Goal: Task Accomplishment & Management: Use online tool/utility

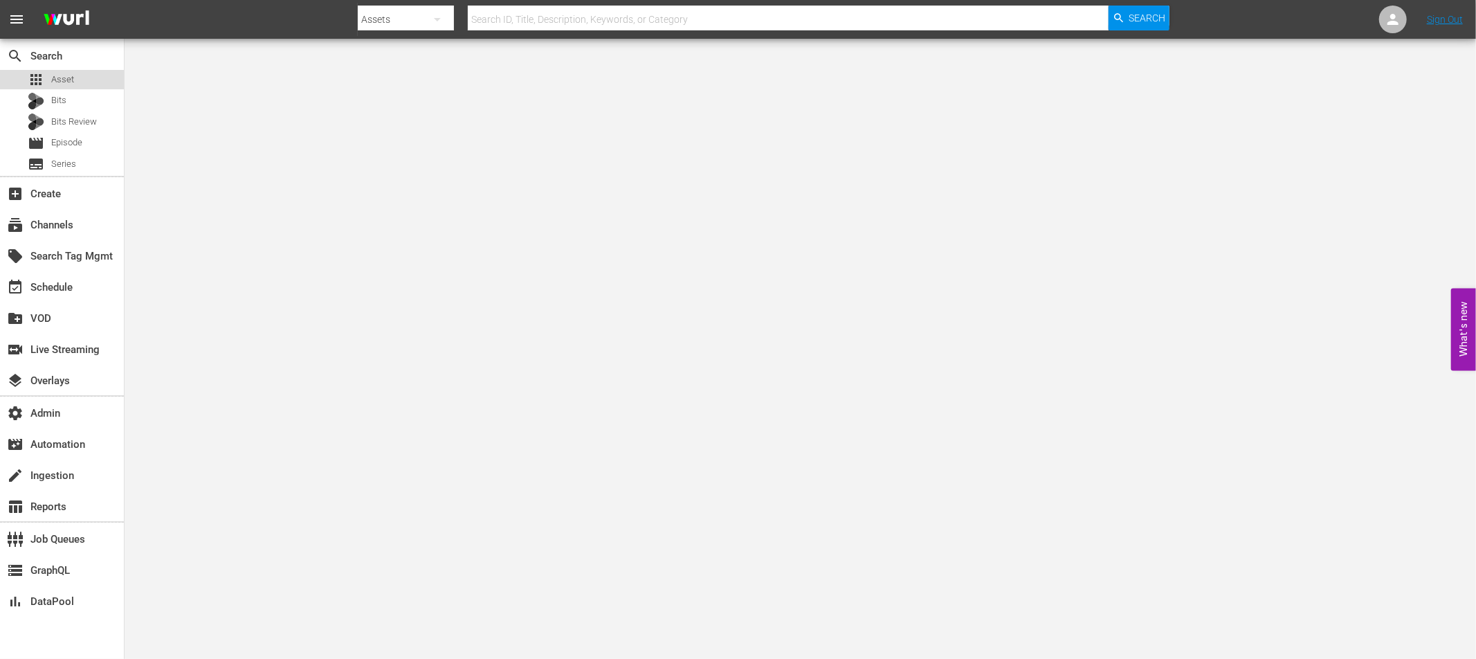
click at [70, 82] on span "Asset" at bounding box center [62, 80] width 23 height 14
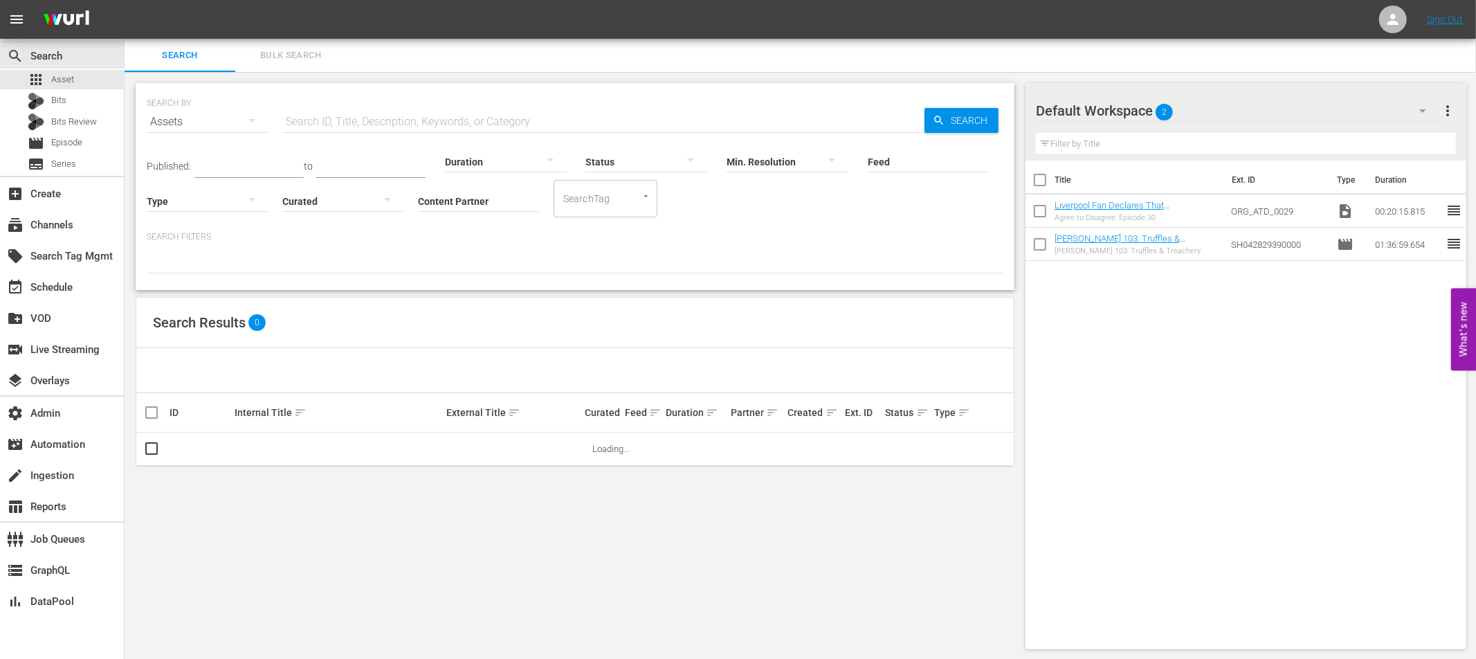
click at [311, 119] on input "text" at bounding box center [603, 121] width 642 height 33
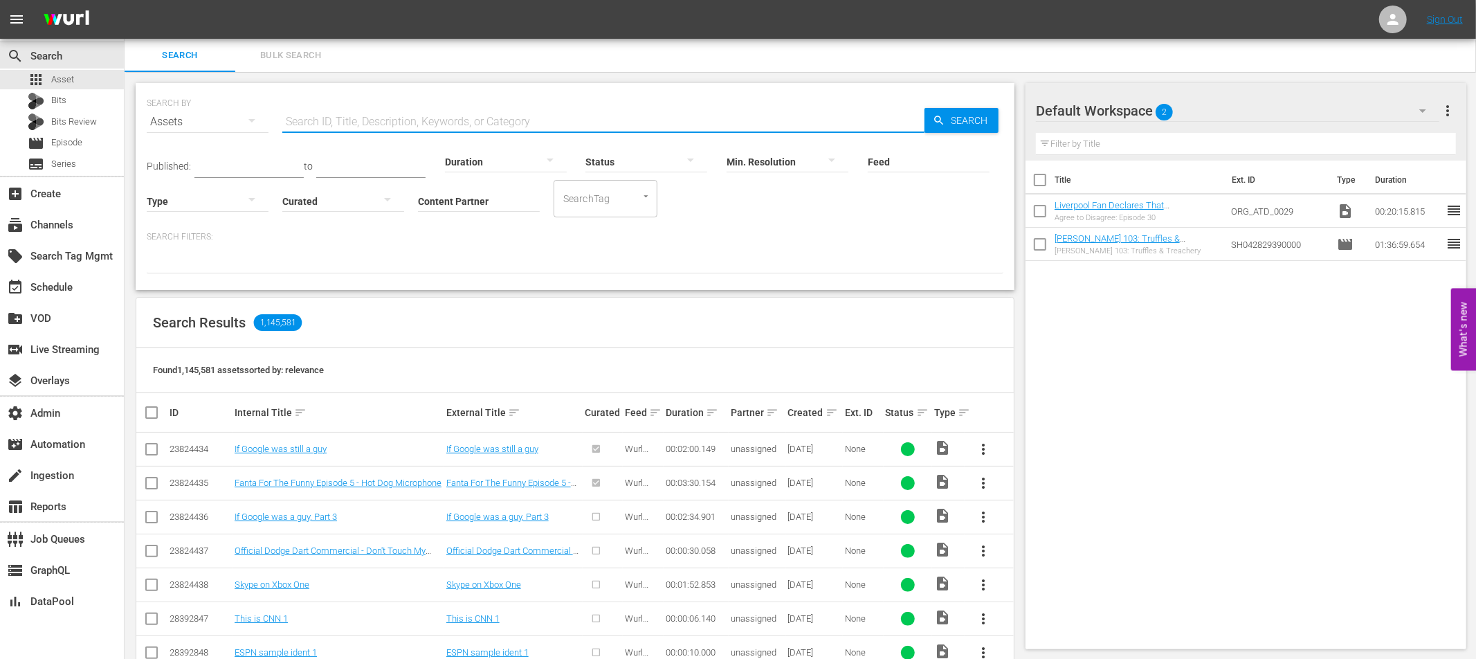
paste input "131388545"
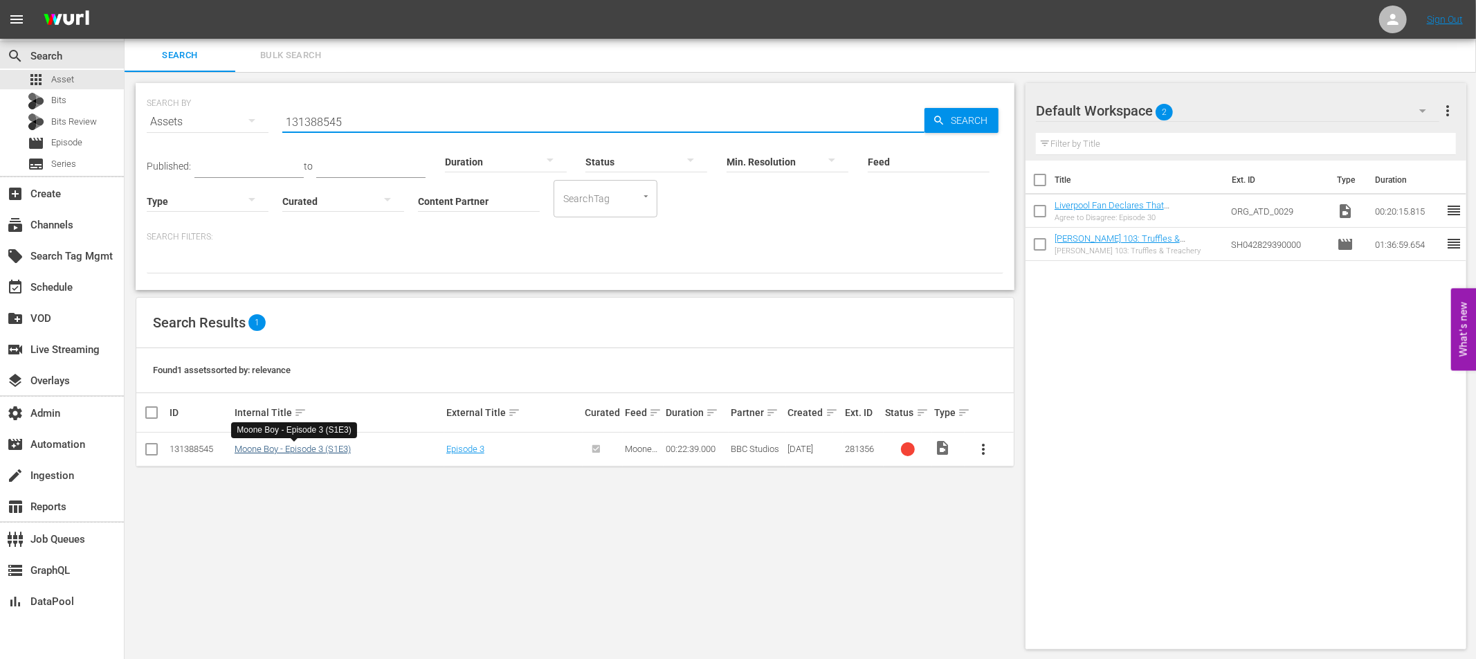
type input "131388545"
click at [327, 449] on link "Moone Boy - Episode 3 (S1E3)" at bounding box center [293, 449] width 116 height 10
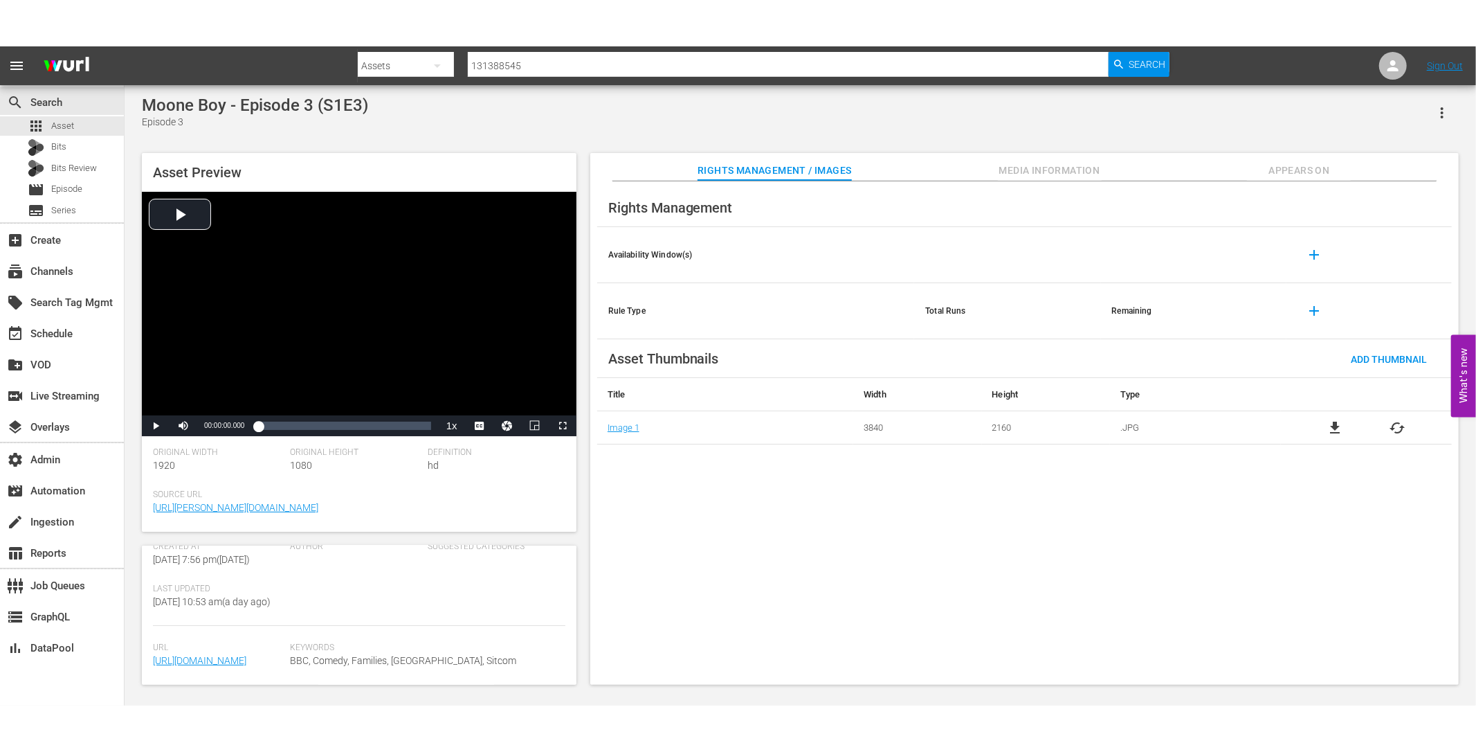
scroll to position [293, 0]
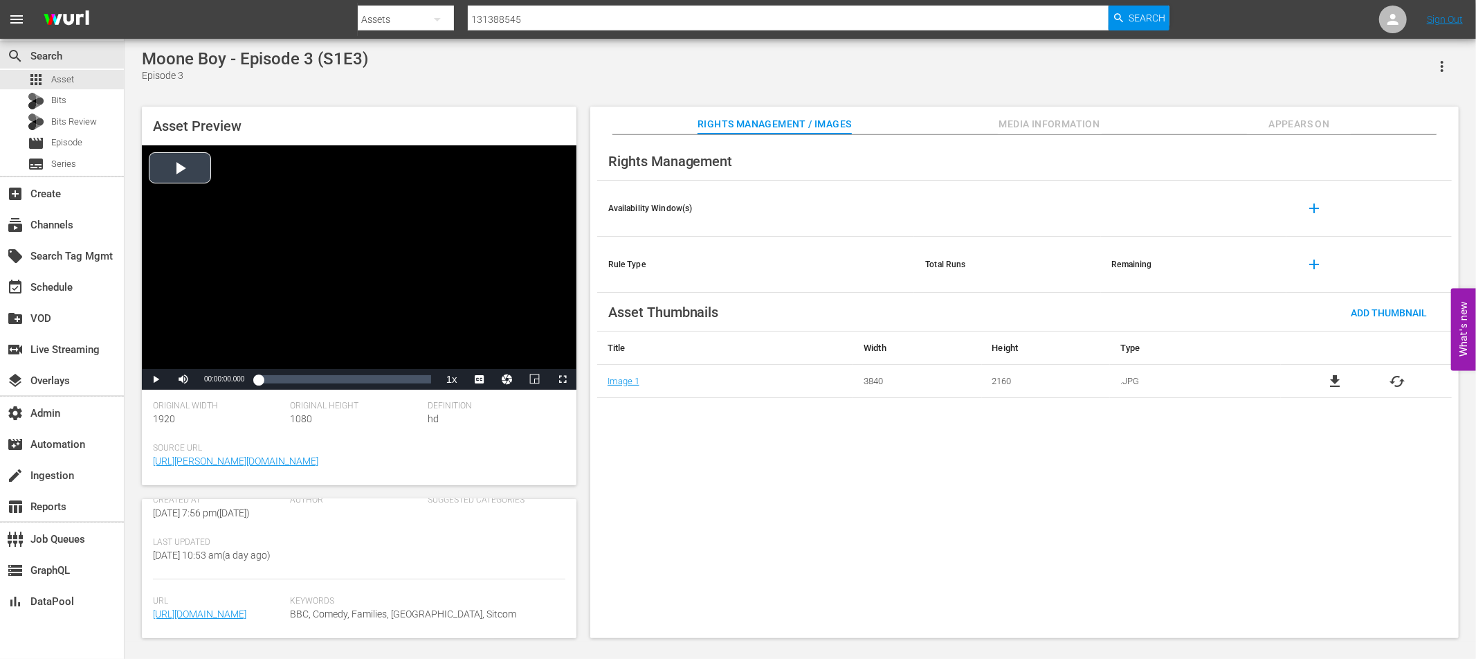
click at [173, 165] on div "Video Player" at bounding box center [359, 257] width 435 height 224
click at [563, 379] on span "Video Player" at bounding box center [563, 379] width 0 height 0
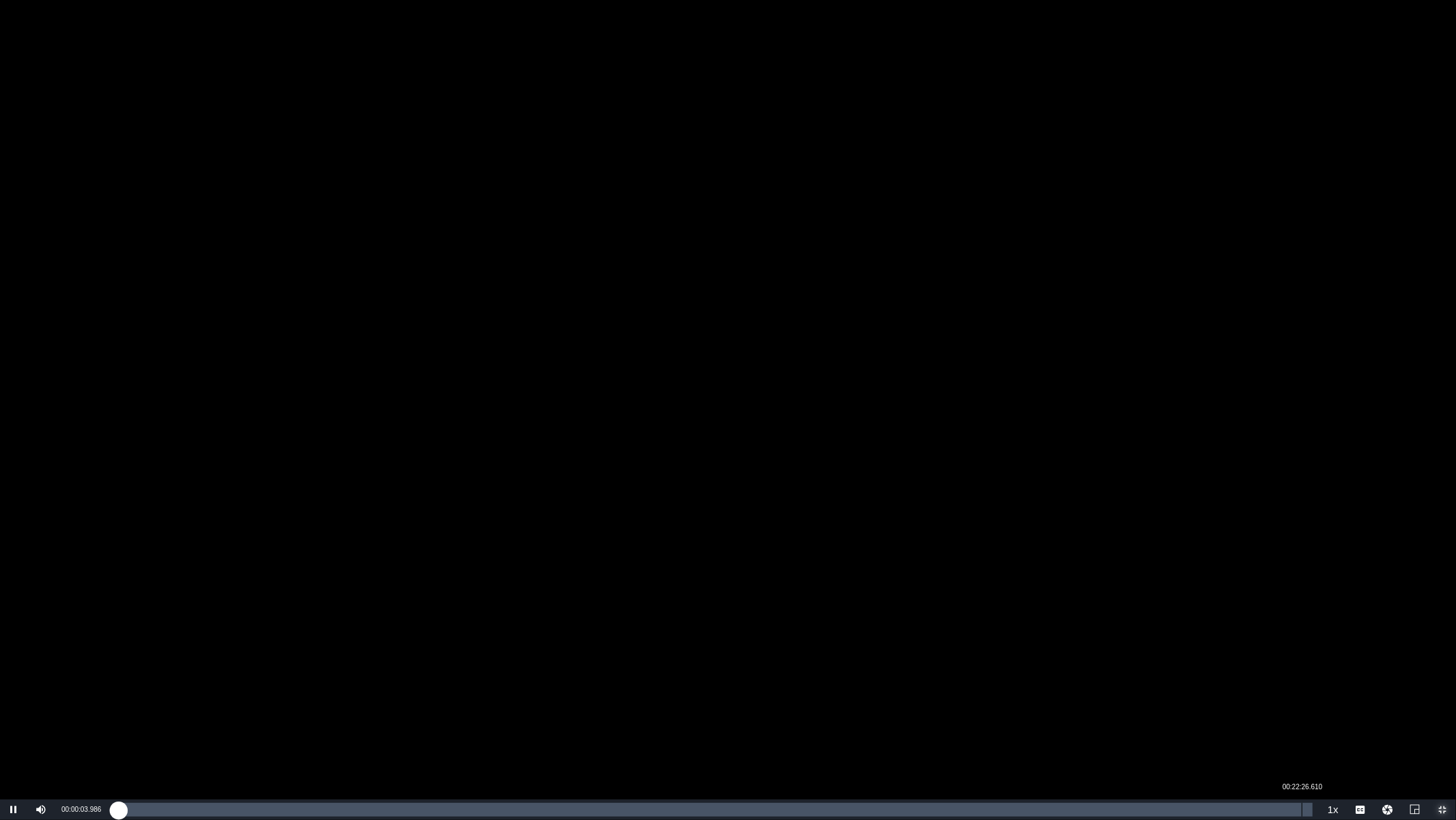
click at [1302, 649] on div "Loaded : 0.44% 00:22:26.610 00:00:04.175" at bounding box center [713, 809] width 1199 height 14
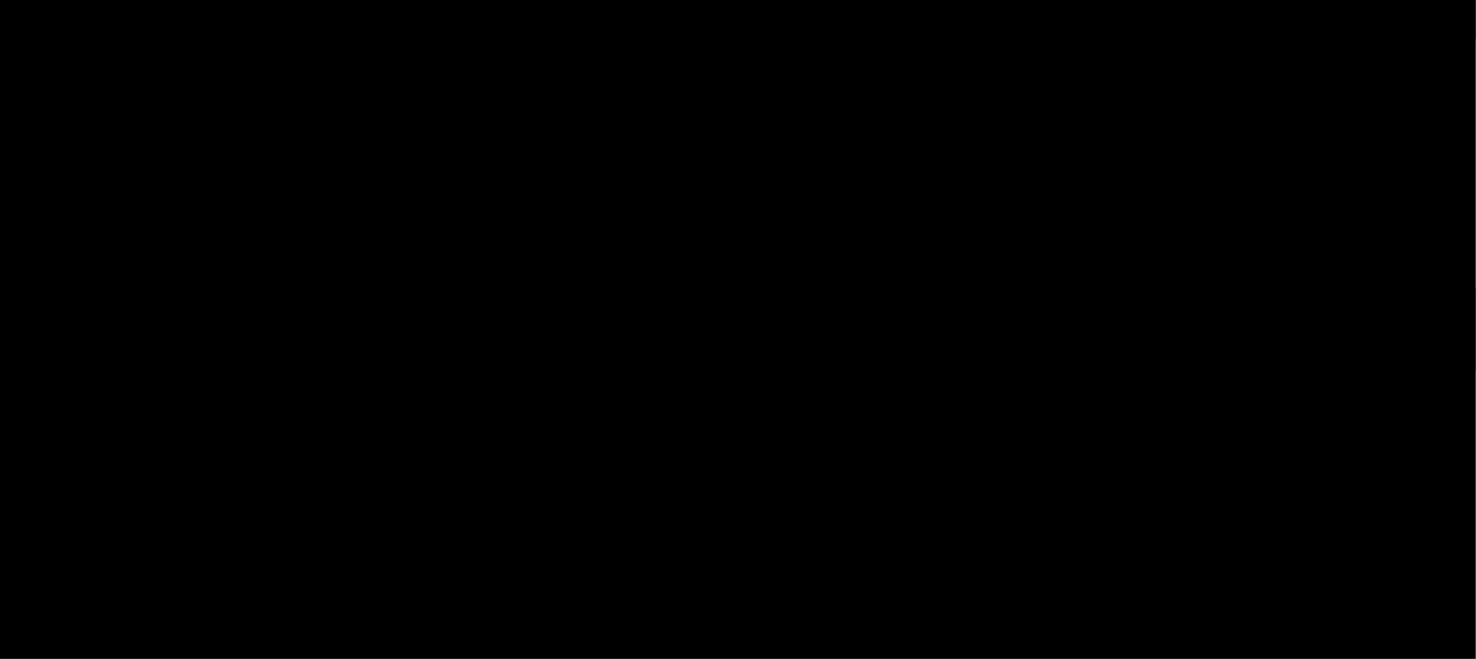
scroll to position [311, 0]
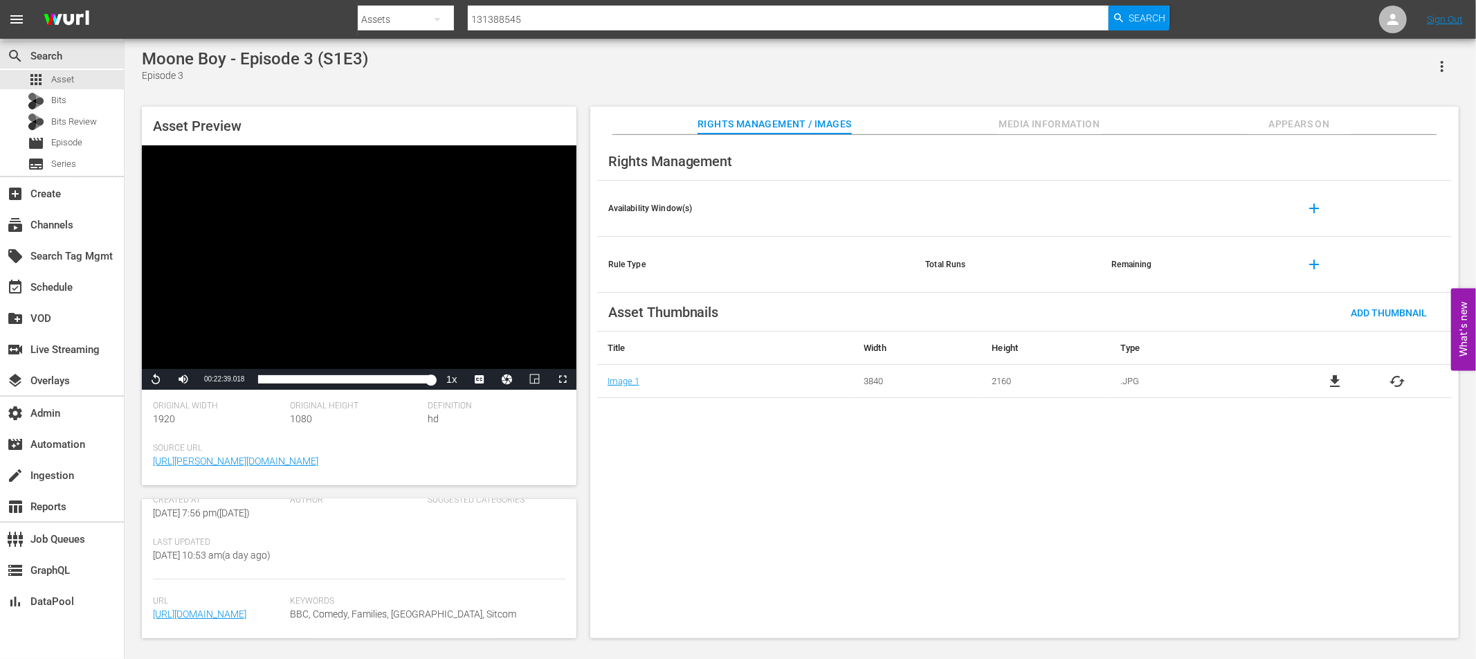
click at [1060, 120] on span "Media Information" at bounding box center [1050, 124] width 104 height 17
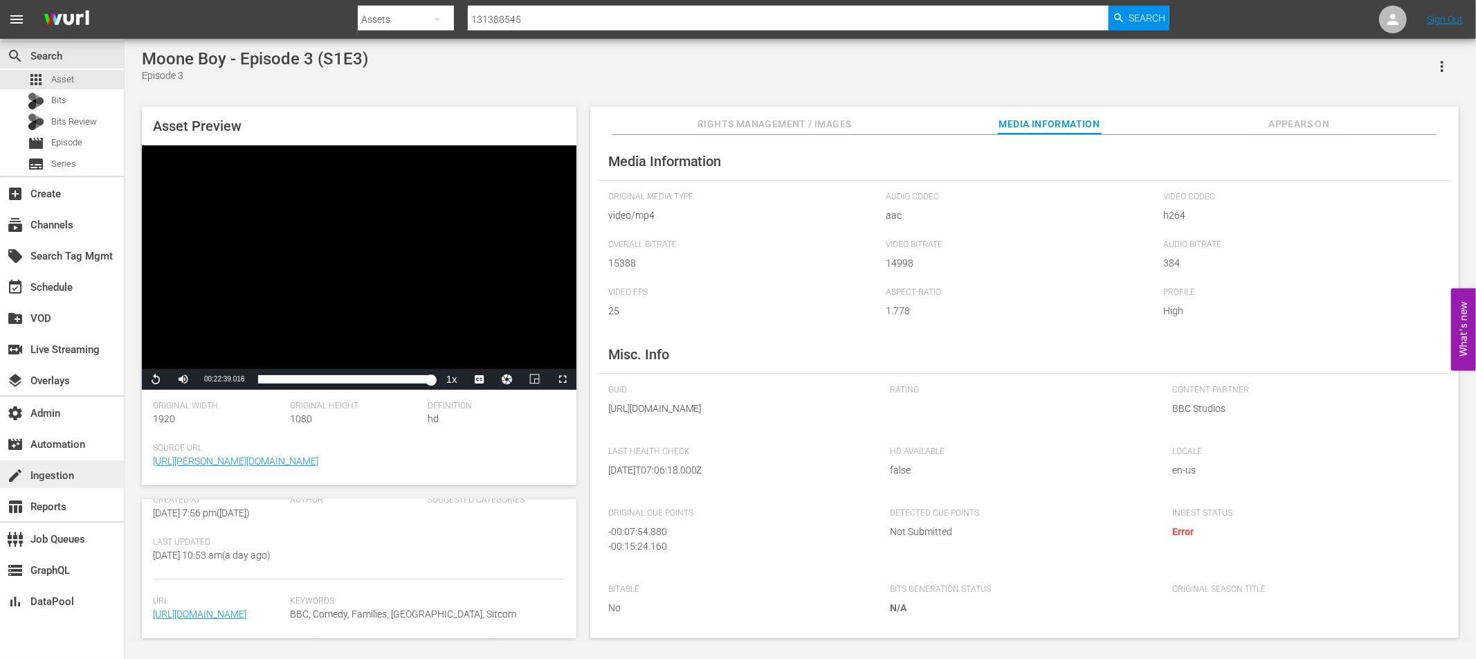
click at [62, 471] on div "create Ingestion" at bounding box center [39, 473] width 78 height 12
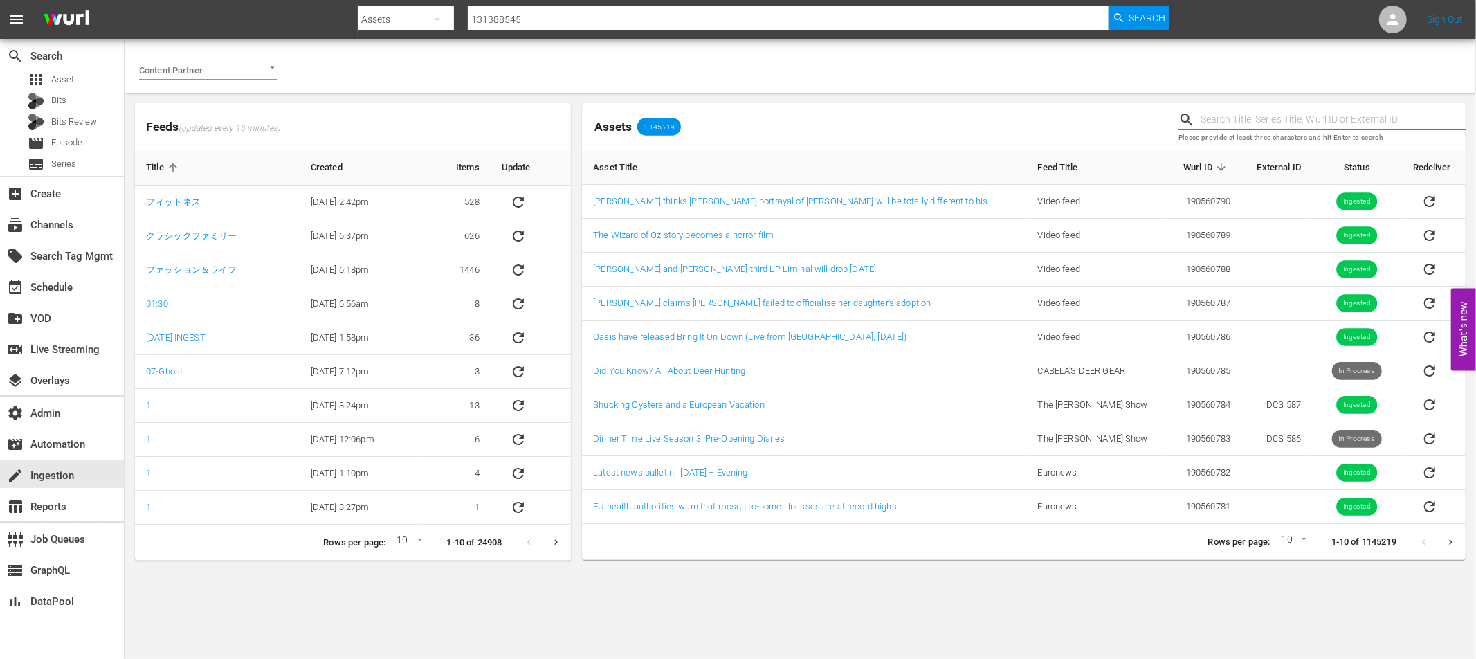
click at [1258, 119] on input "text" at bounding box center [1333, 119] width 265 height 21
paste input "131388545"
type input "131388545"
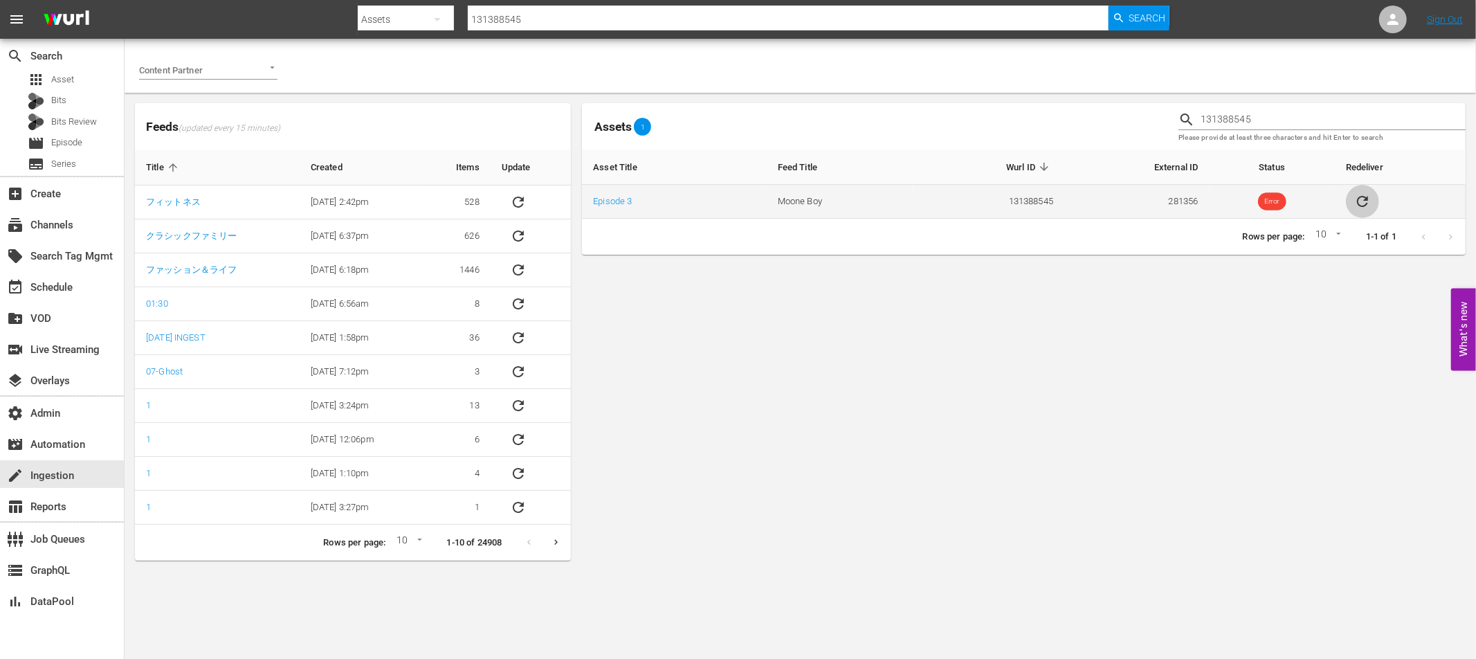
click at [1360, 201] on icon "sticky table" at bounding box center [1363, 201] width 17 height 17
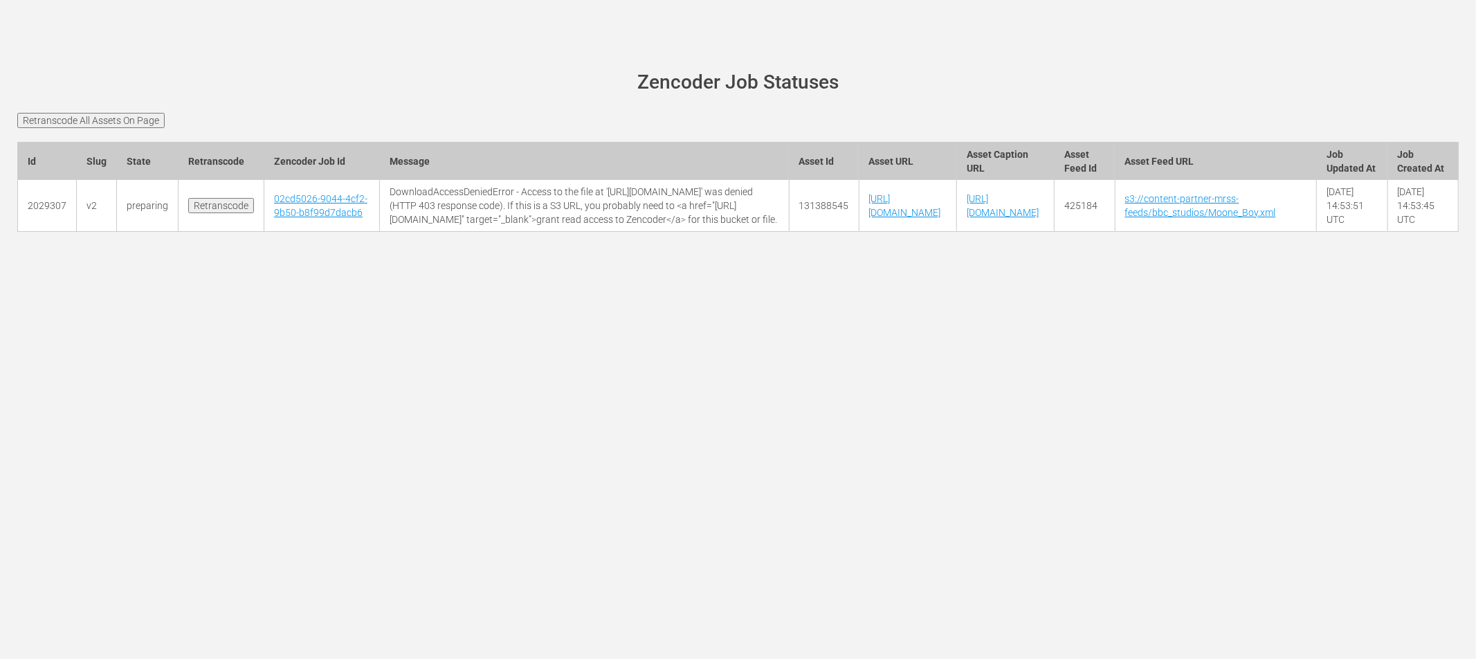
click at [134, 121] on input "Retranscode All Assets On Page" at bounding box center [90, 120] width 147 height 15
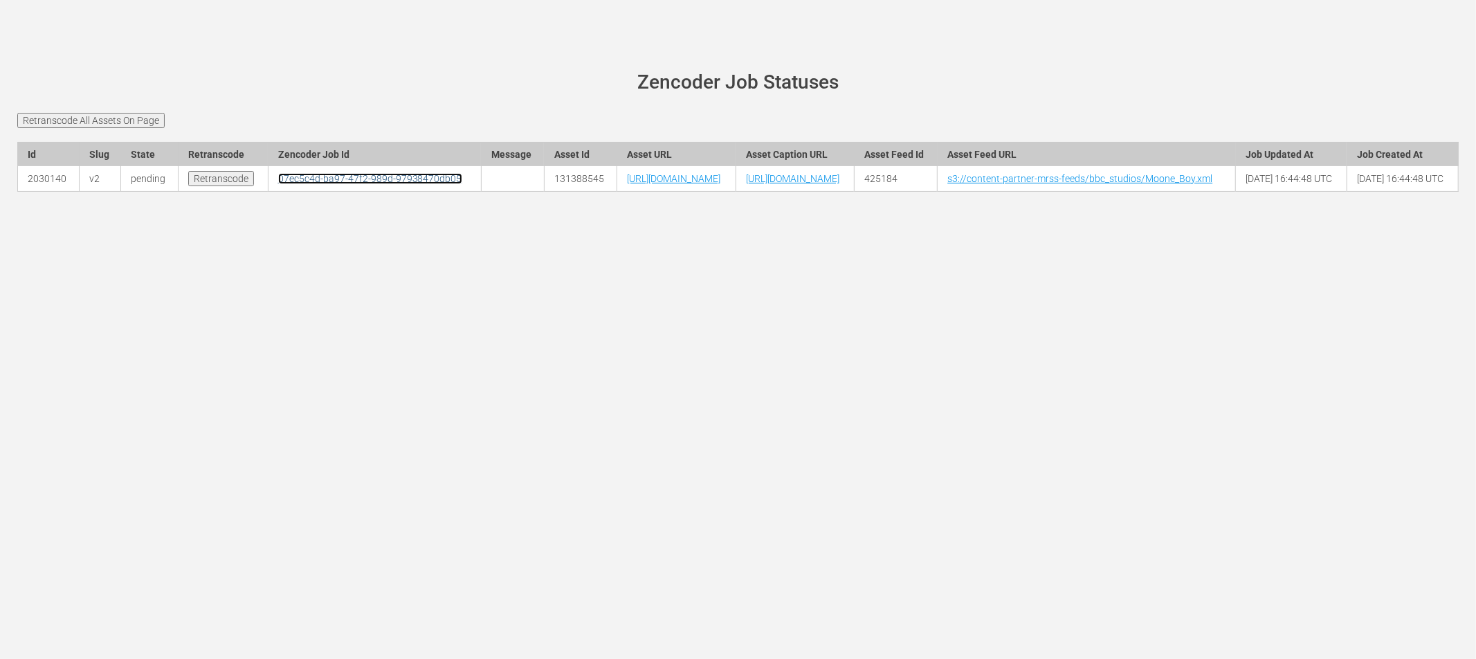
click at [311, 184] on link "07ec5c4d-ba97-47f2-989d-97938470db05" at bounding box center [370, 178] width 184 height 11
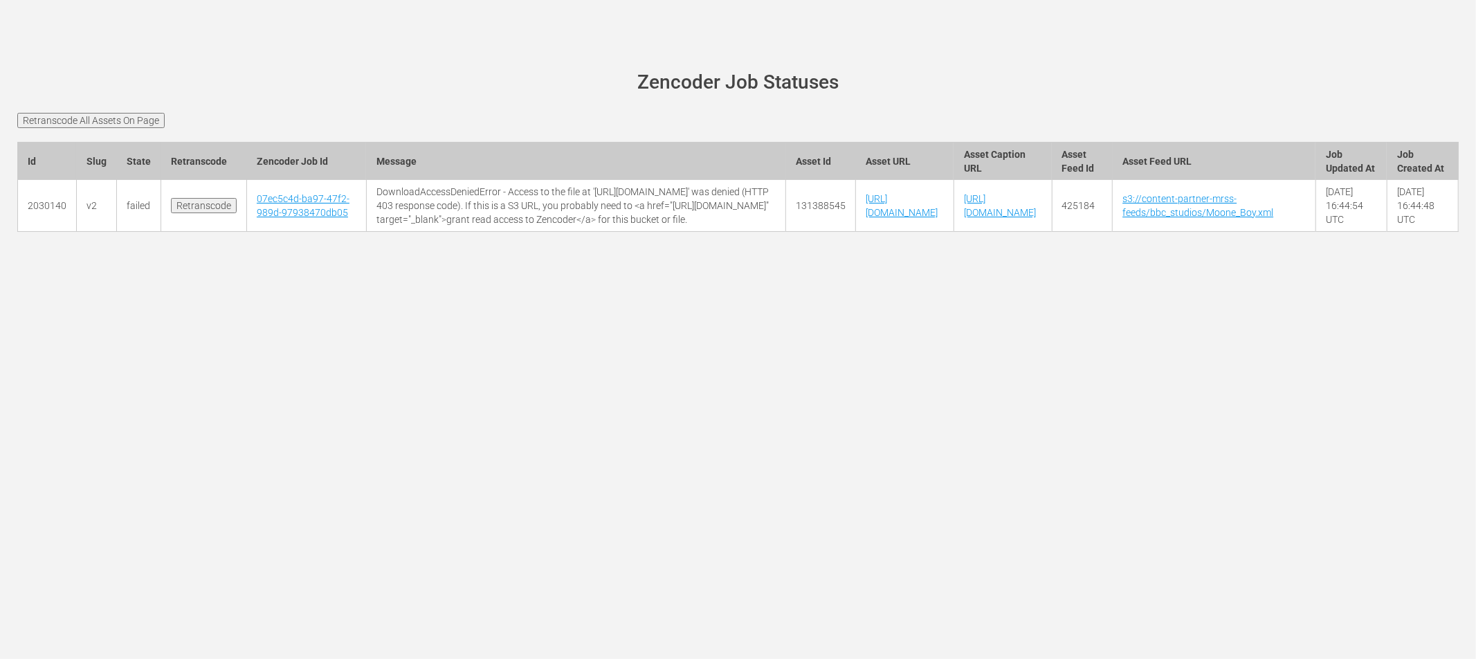
drag, startPoint x: 337, startPoint y: 204, endPoint x: 503, endPoint y: 305, distance: 194.5
click at [503, 232] on td "DownloadAccessDeniedError - Access to the file at '[URL][DOMAIN_NAME]' was deni…" at bounding box center [575, 206] width 419 height 52
copy td "DownloadAccessDeniedError - Access to the file at '[URL][DOMAIN_NAME]' was deni…"
